Goal: Navigation & Orientation: Find specific page/section

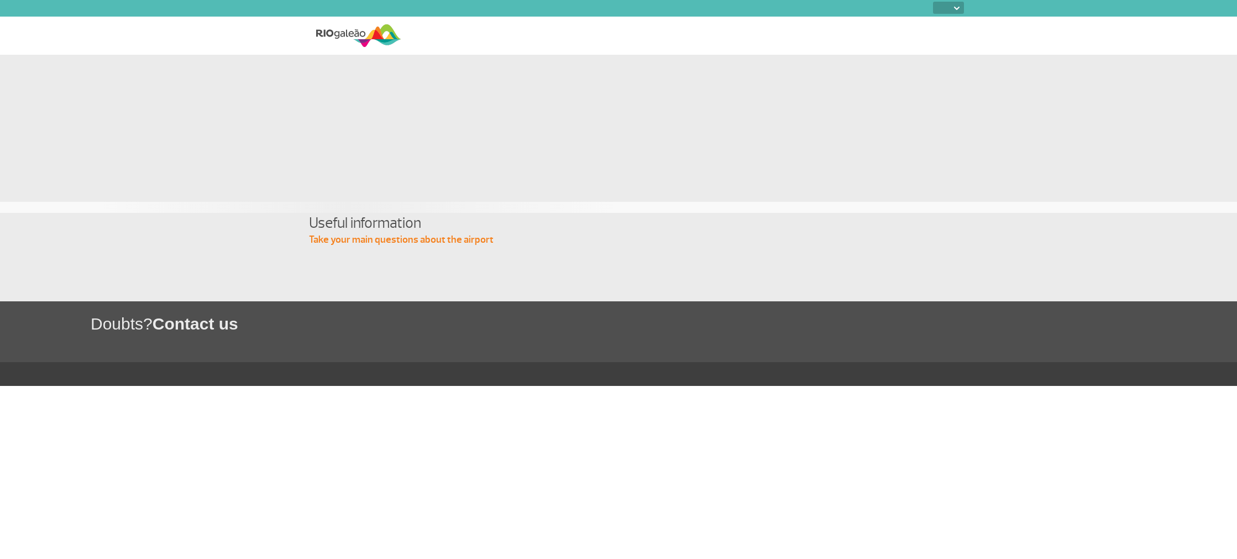
select select
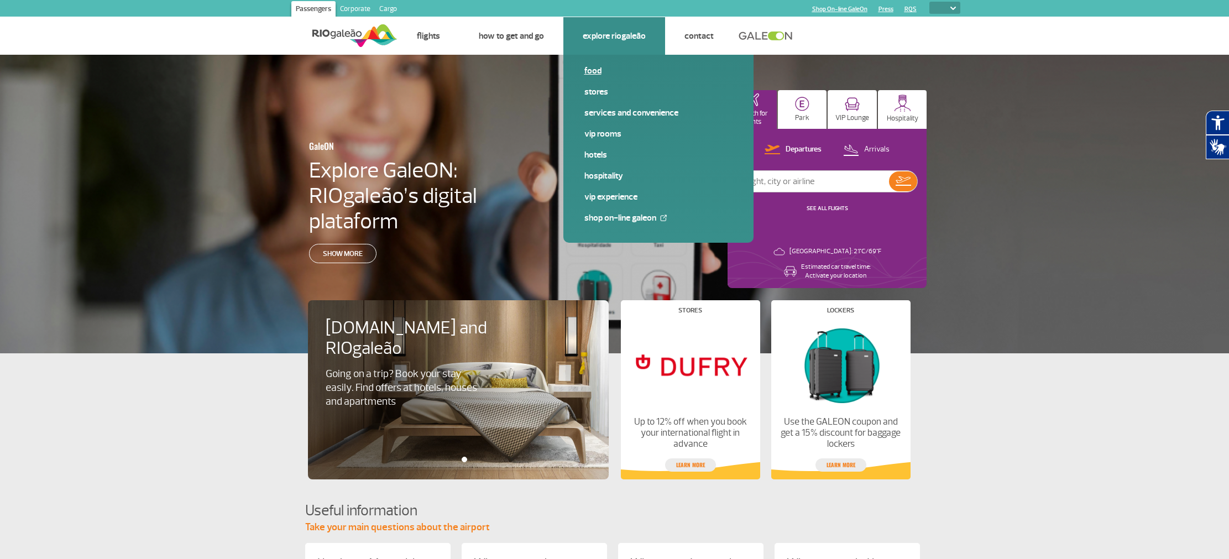
click at [596, 72] on link "Food" at bounding box center [658, 71] width 148 height 12
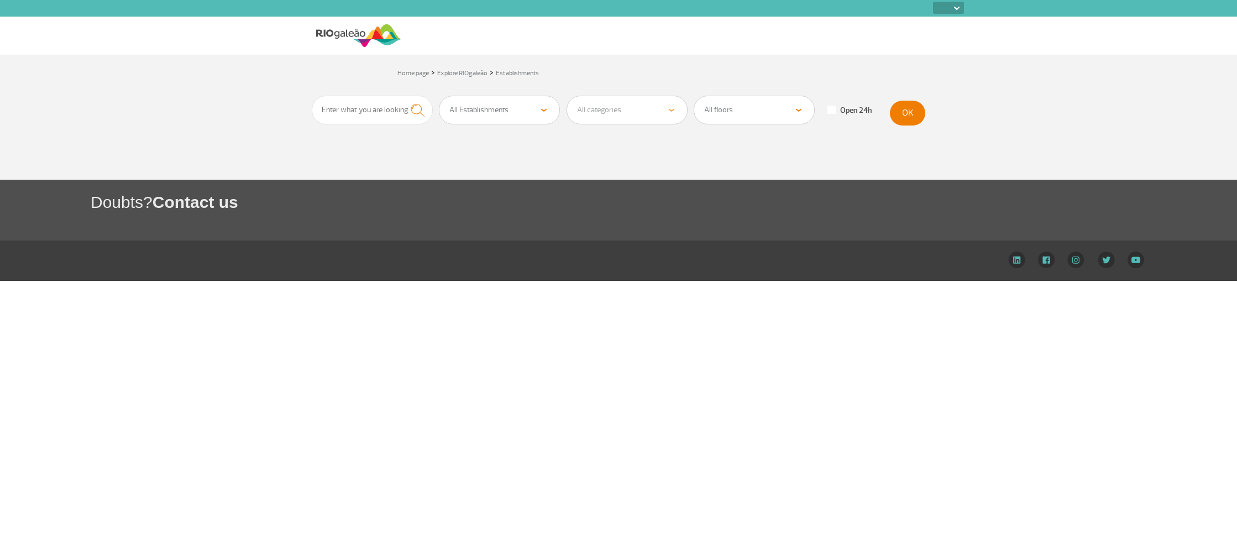
select select
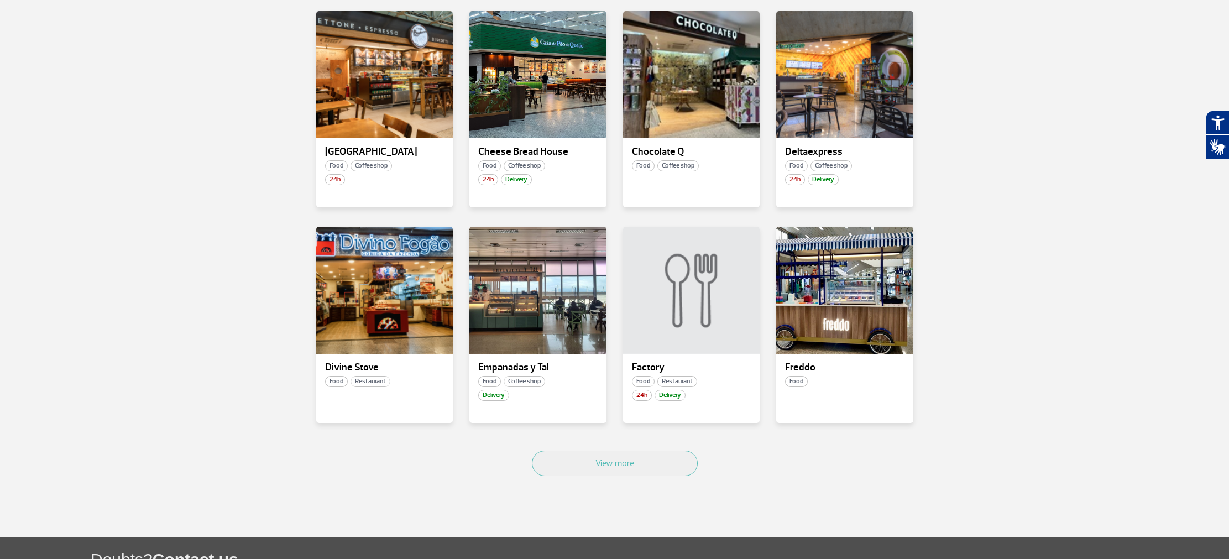
scroll to position [513, 0]
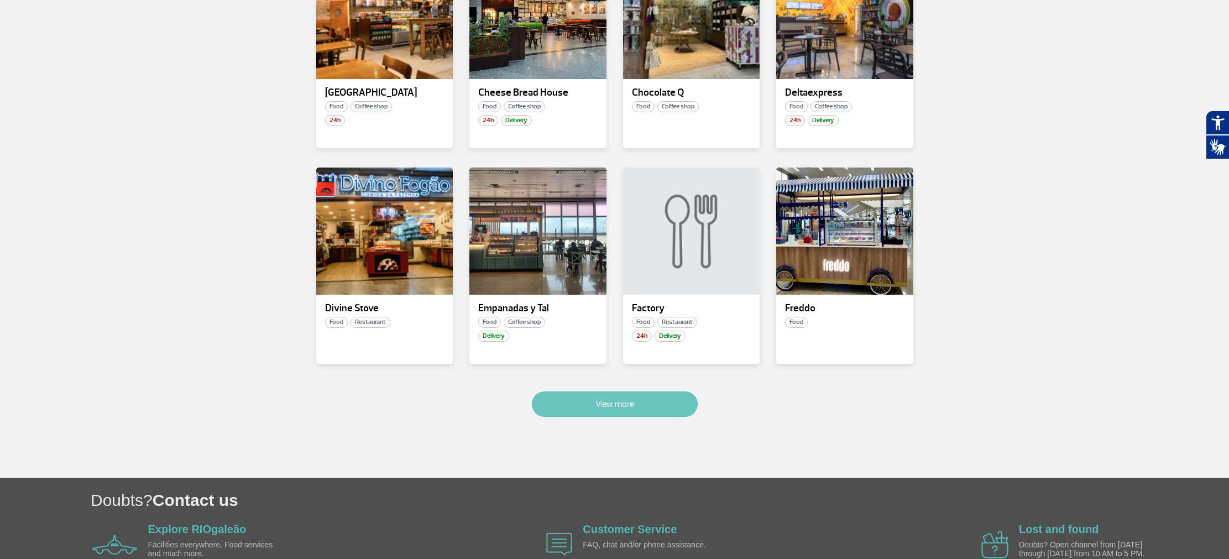
click at [648, 404] on button "View more" at bounding box center [615, 403] width 166 height 25
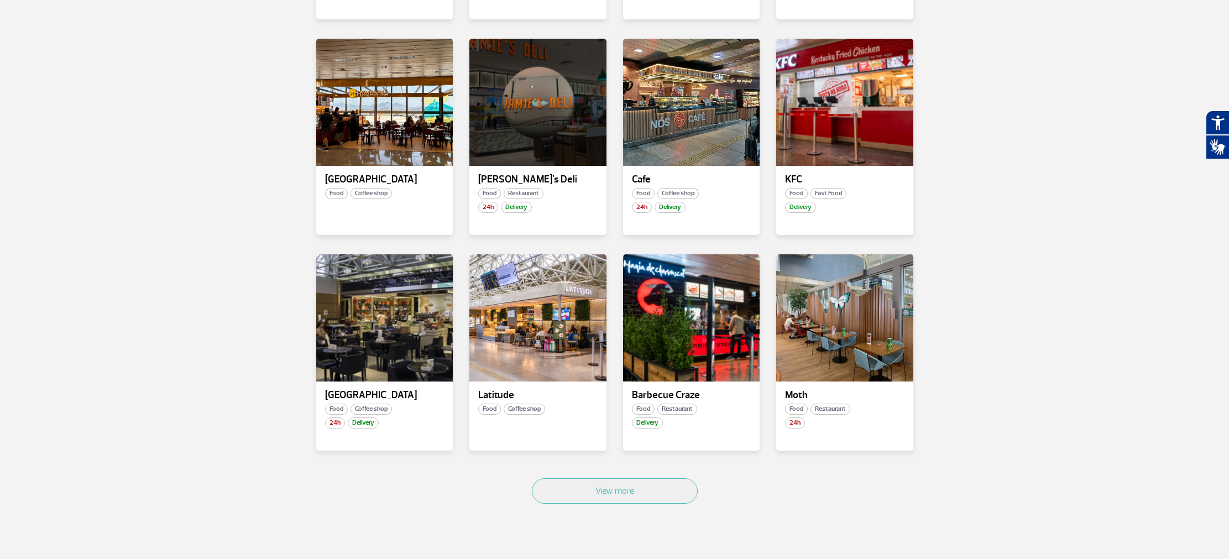
scroll to position [1093, 0]
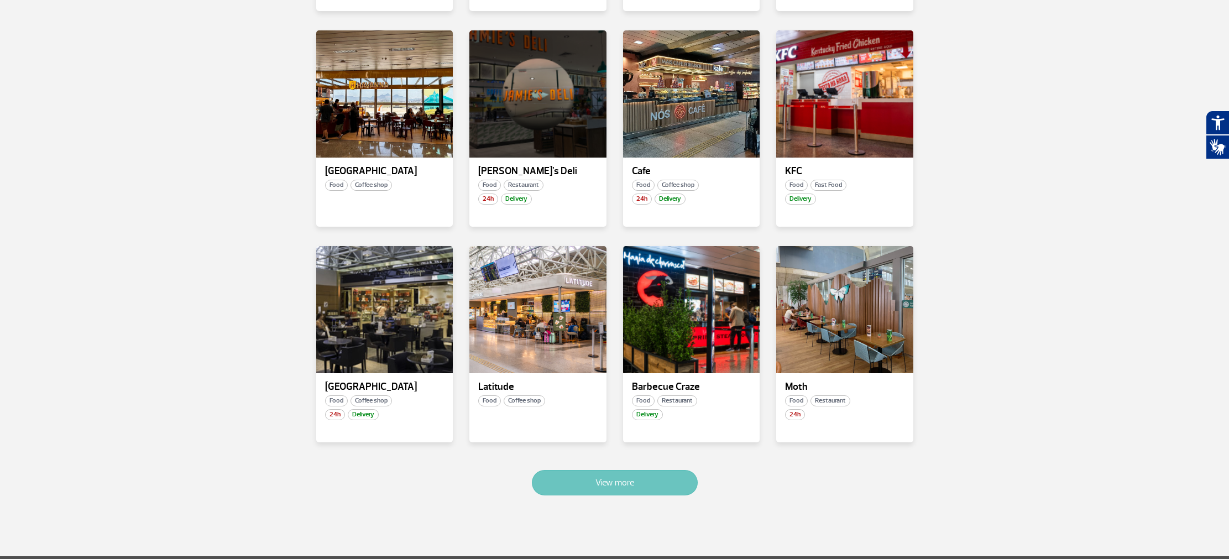
click at [663, 479] on button "View more" at bounding box center [615, 482] width 166 height 25
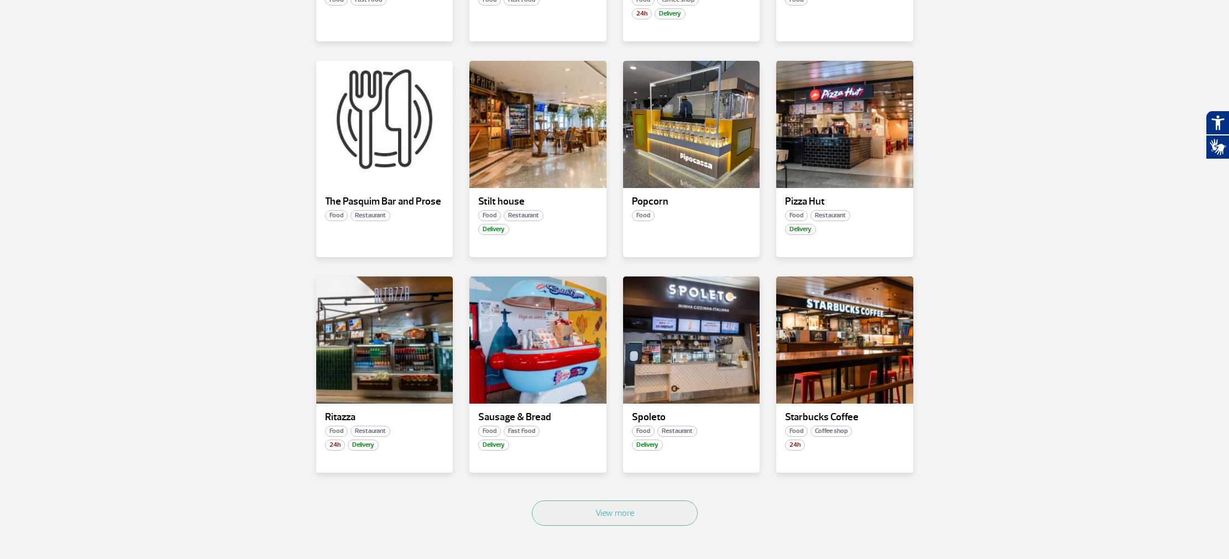
scroll to position [1715, 0]
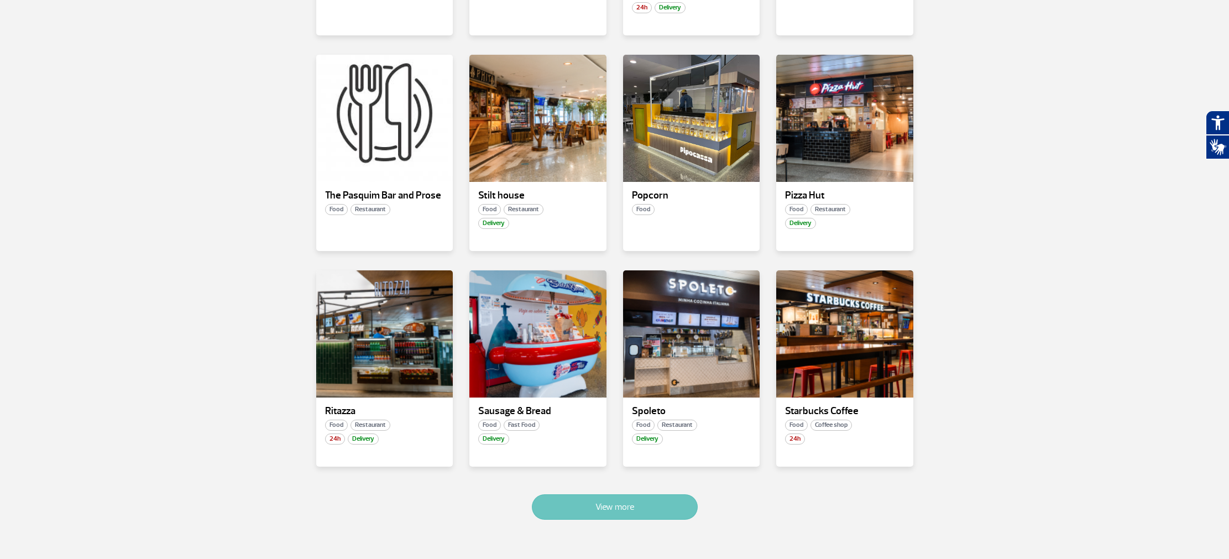
click at [619, 501] on font "View more" at bounding box center [614, 506] width 39 height 11
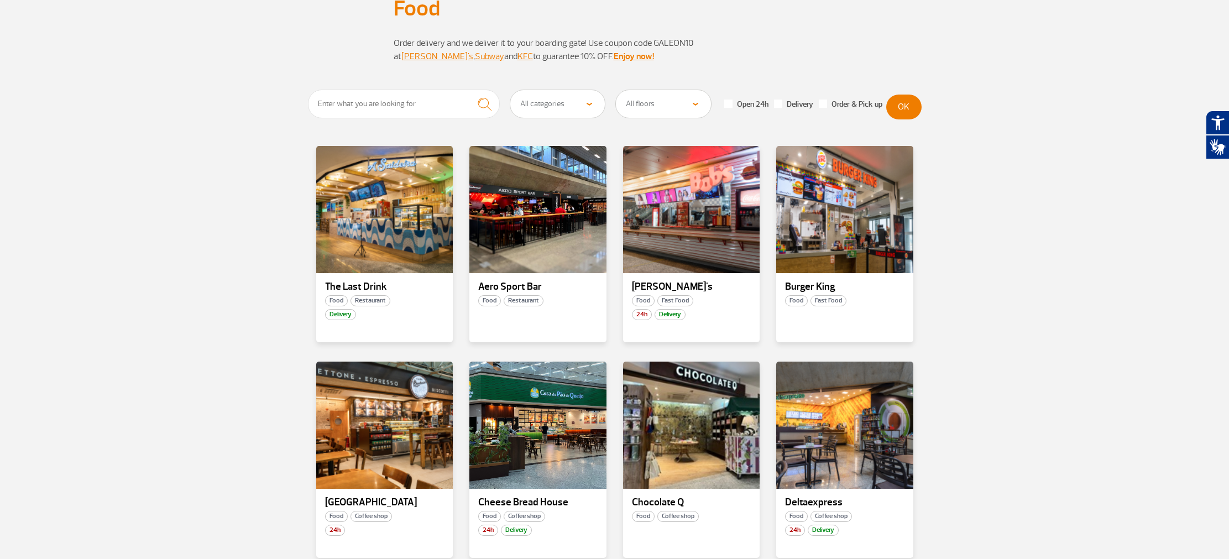
scroll to position [0, 0]
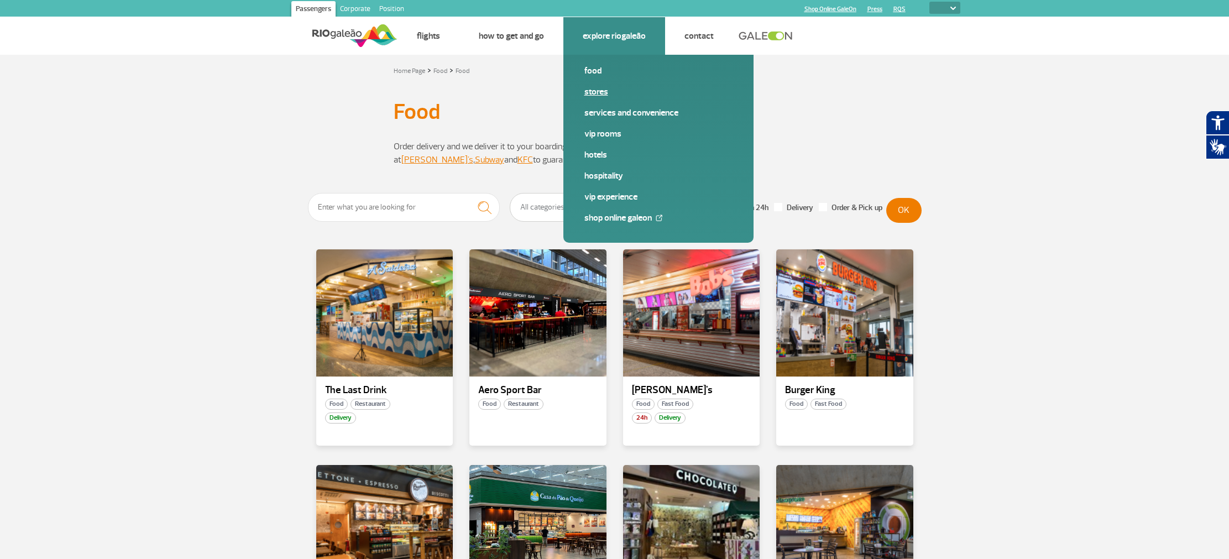
click at [604, 90] on font "Stores" at bounding box center [596, 91] width 24 height 11
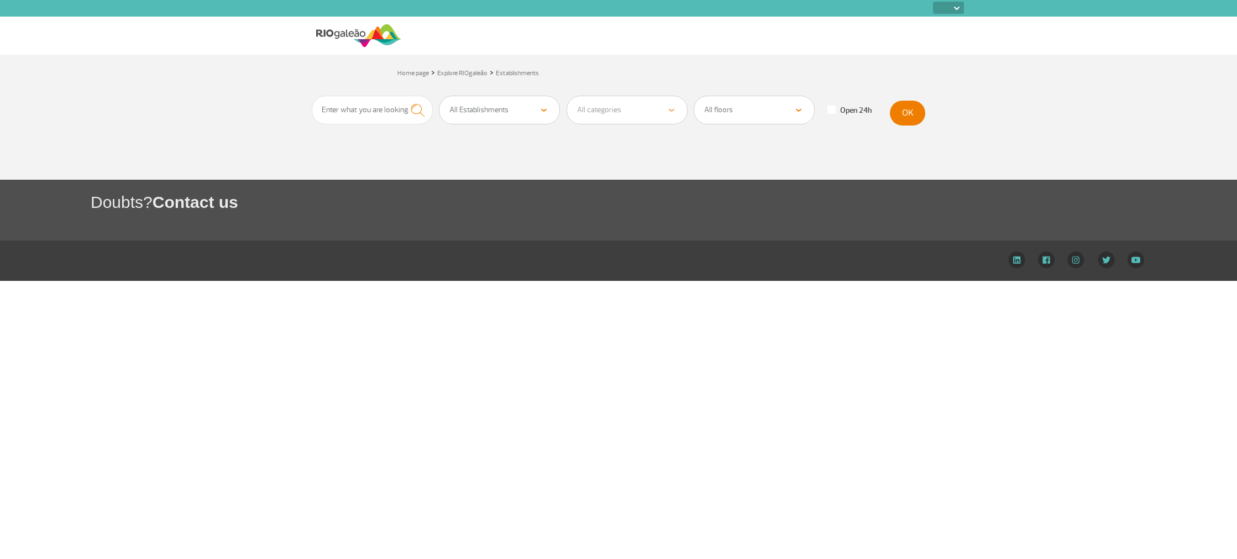
select select
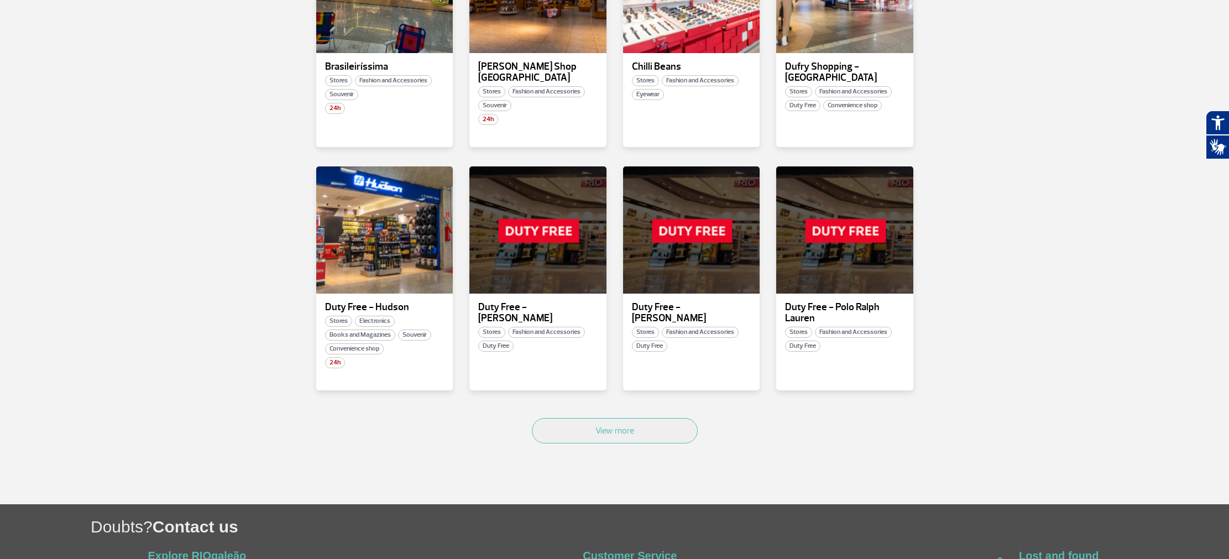
scroll to position [540, 0]
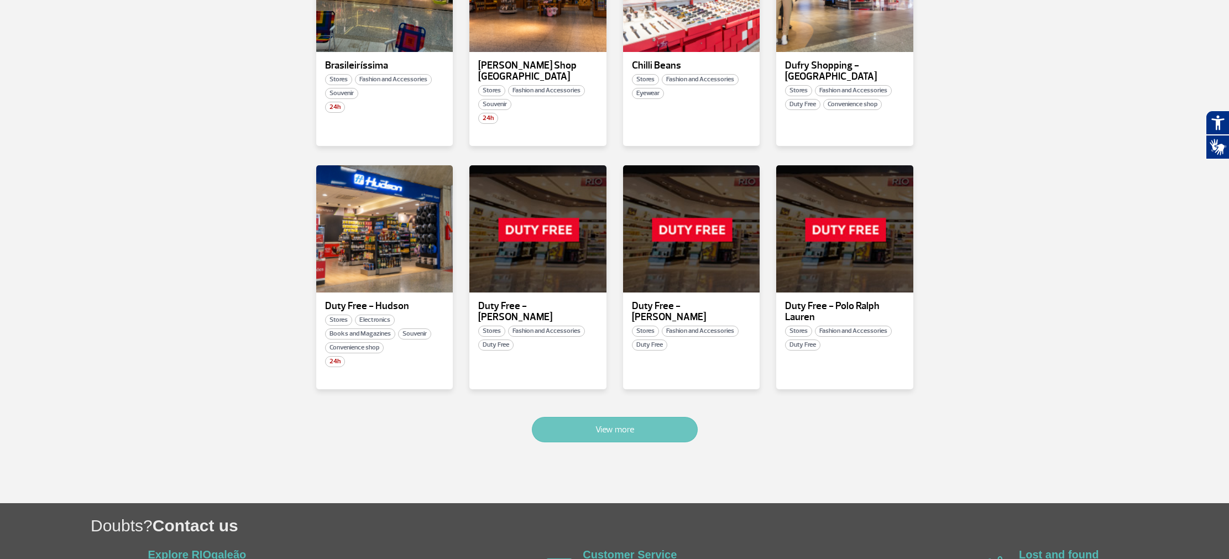
click at [656, 426] on button "View more" at bounding box center [615, 429] width 166 height 25
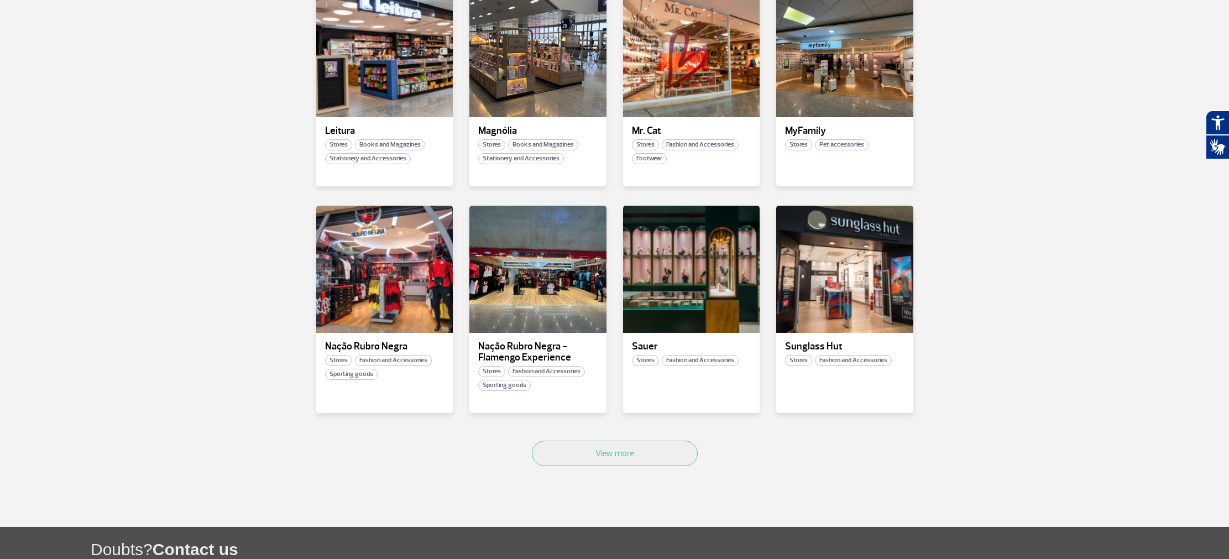
scroll to position [1205, 0]
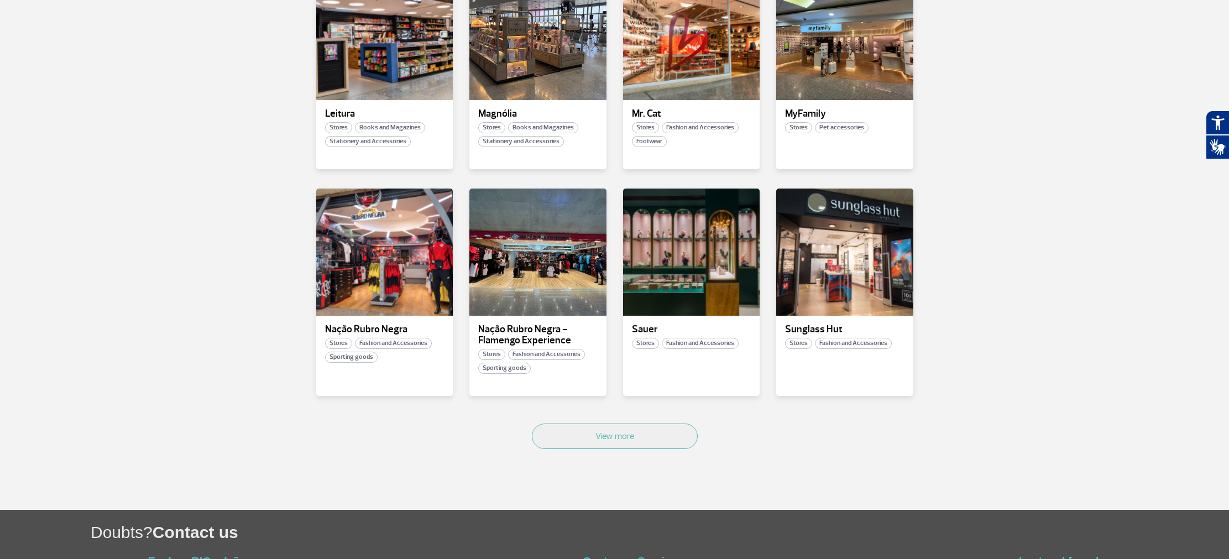
click at [618, 415] on div "View more" at bounding box center [615, 448] width 614 height 67
click at [618, 424] on button "View more" at bounding box center [615, 436] width 166 height 25
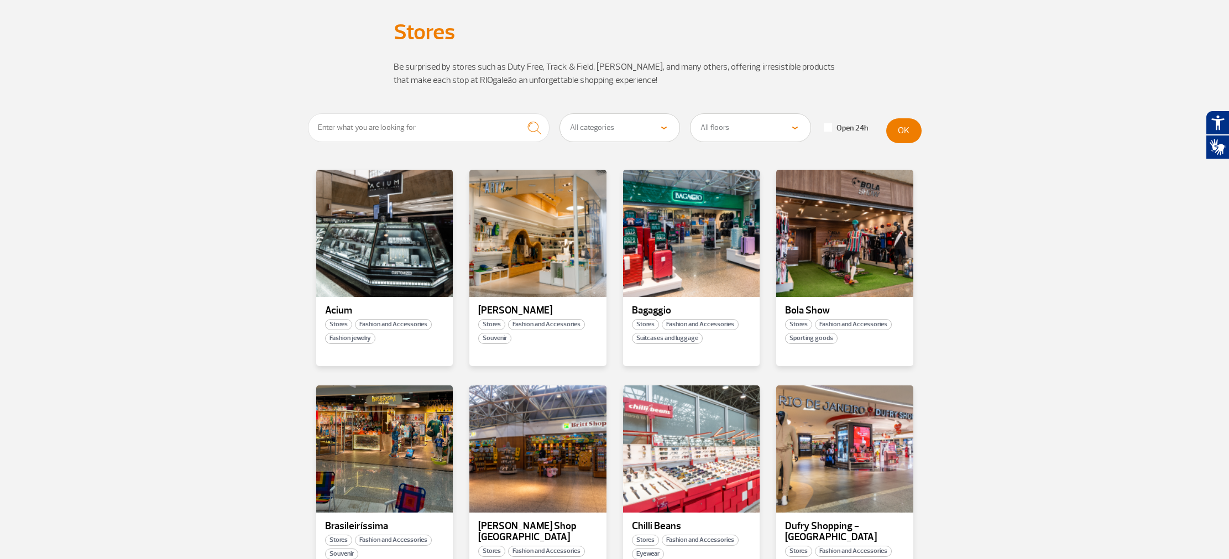
scroll to position [0, 0]
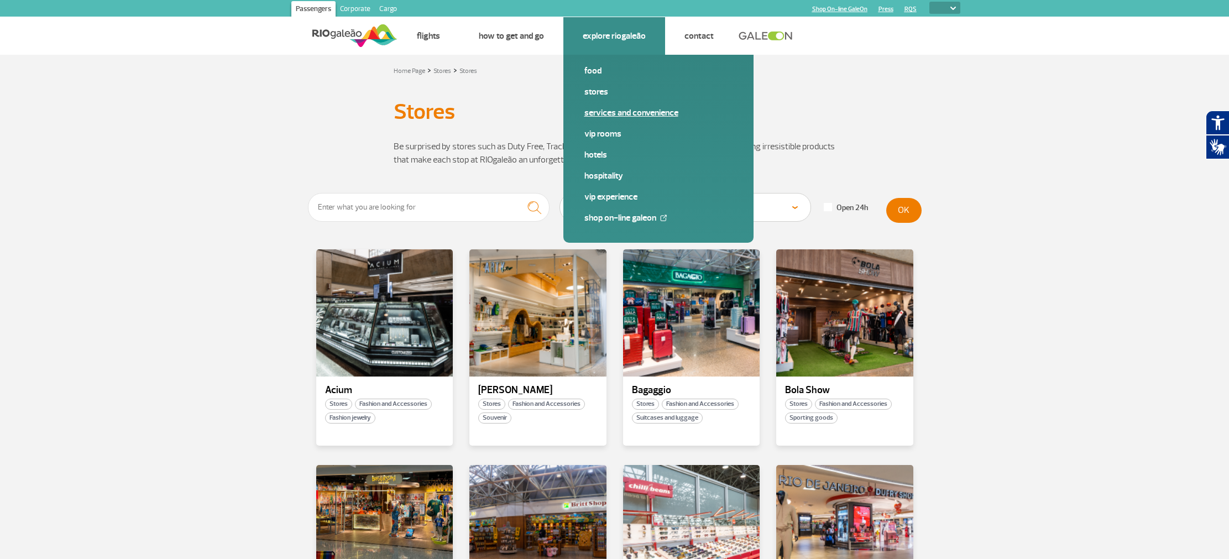
click at [600, 122] on span "Services and Convenience" at bounding box center [658, 117] width 148 height 21
click at [612, 117] on link "Services and Convenience" at bounding box center [658, 113] width 148 height 12
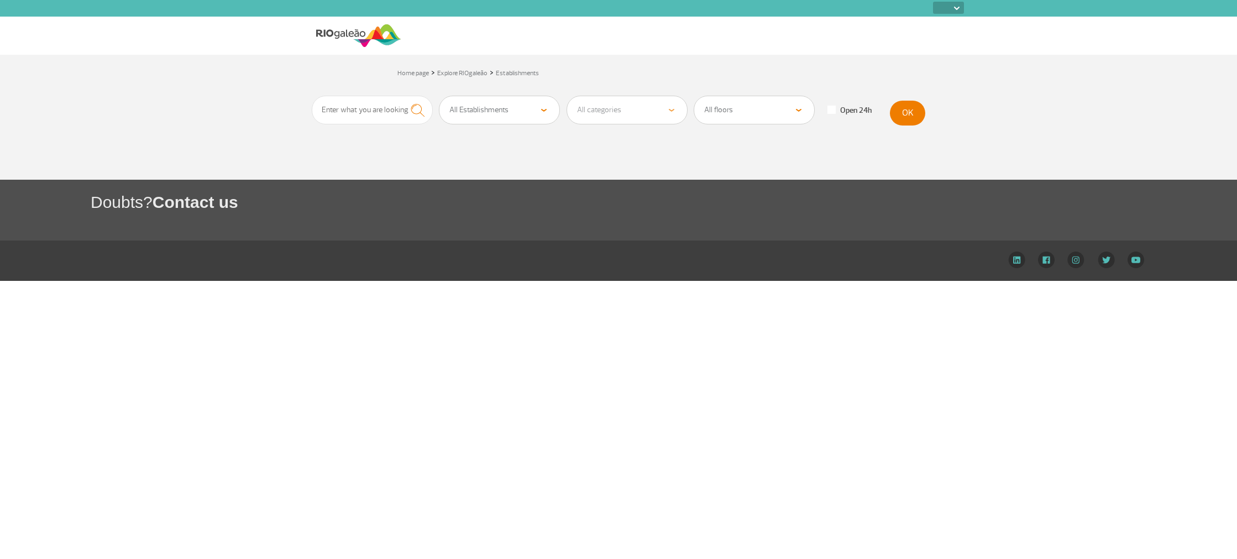
select select
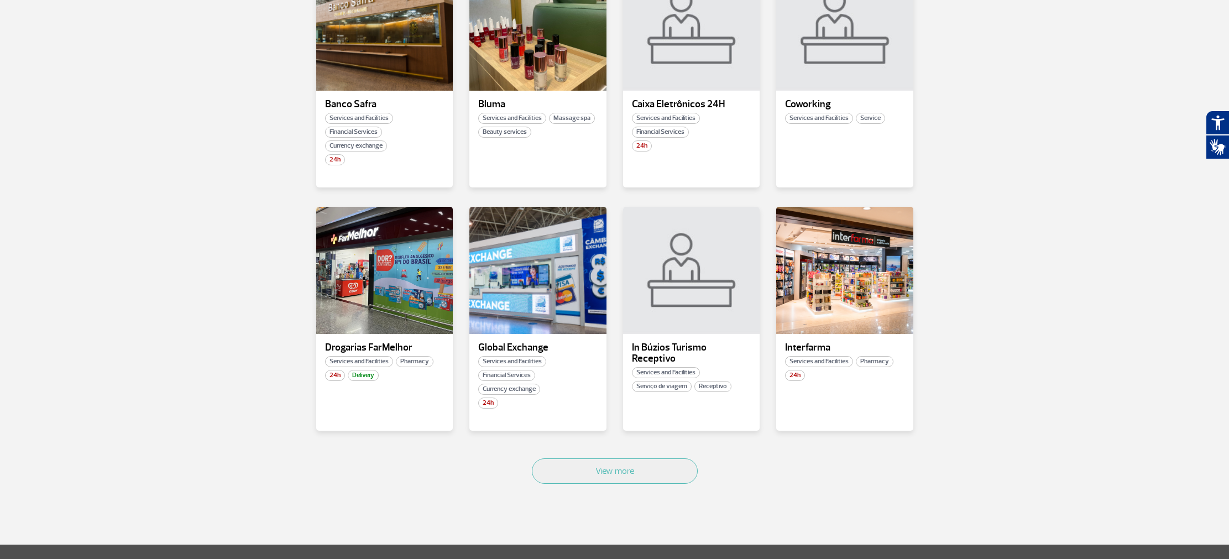
scroll to position [521, 0]
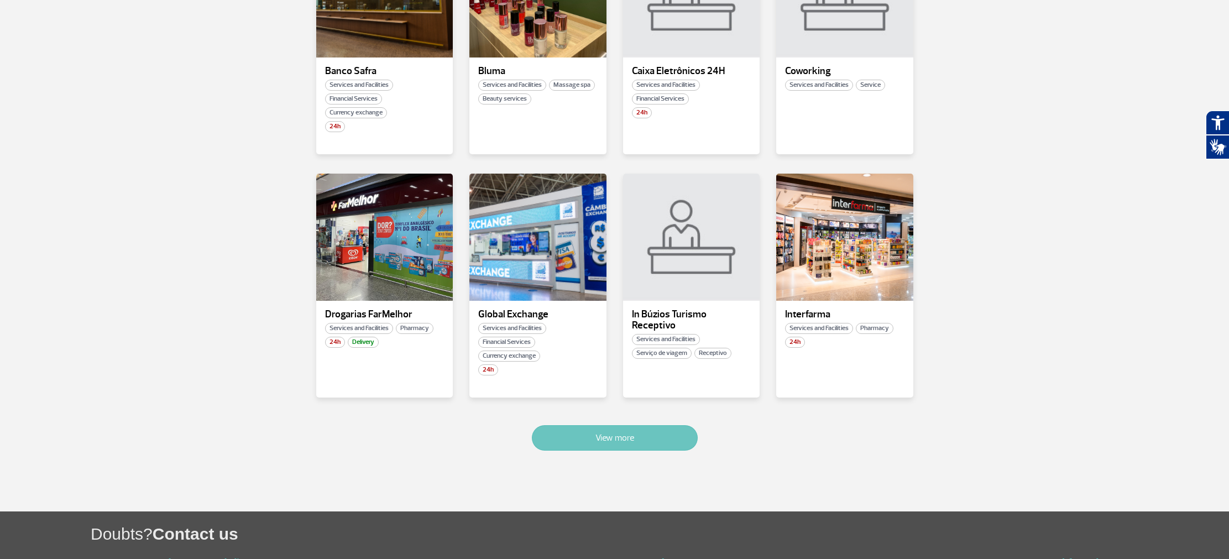
click at [678, 442] on button "View more" at bounding box center [615, 437] width 166 height 25
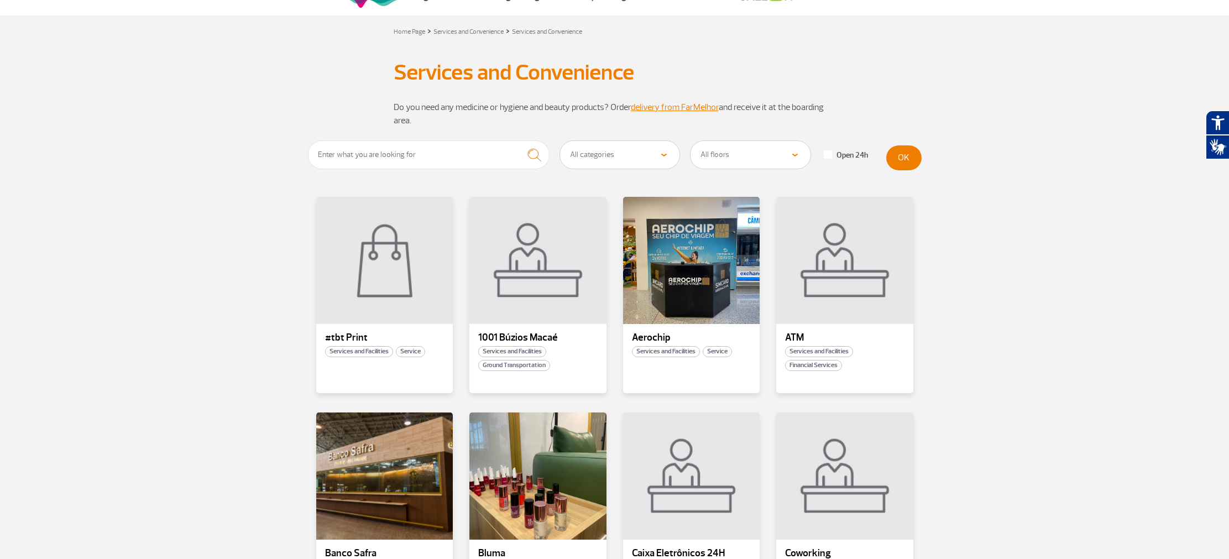
scroll to position [0, 0]
